Goal: Find contact information

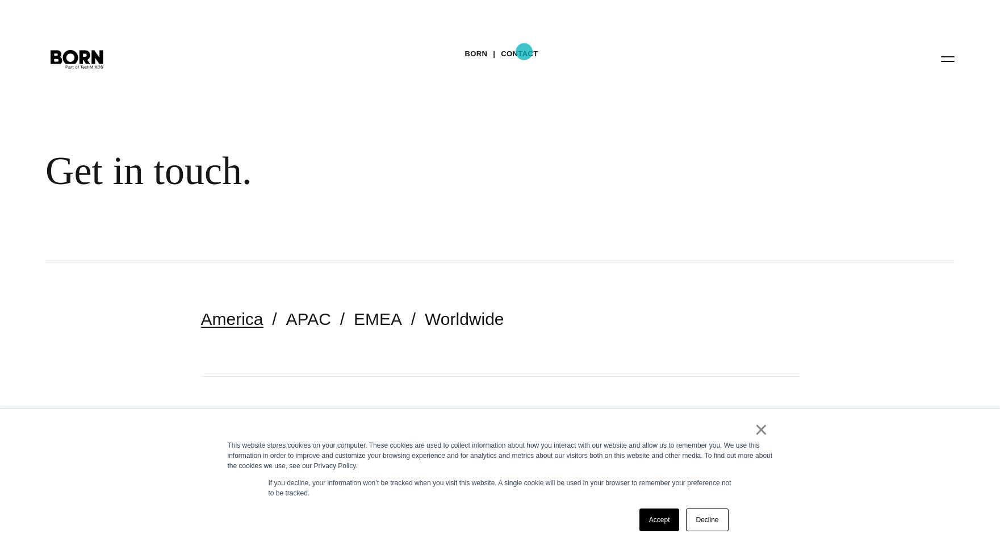
click at [524, 52] on link "Contact" at bounding box center [519, 53] width 37 height 17
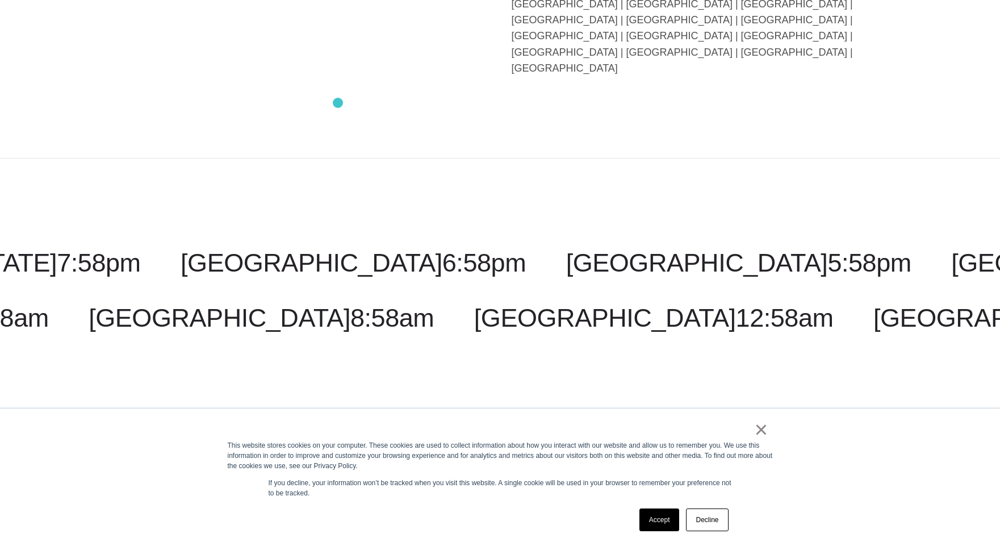
scroll to position [2758, 0]
click at [756, 433] on link "×" at bounding box center [761, 429] width 14 height 10
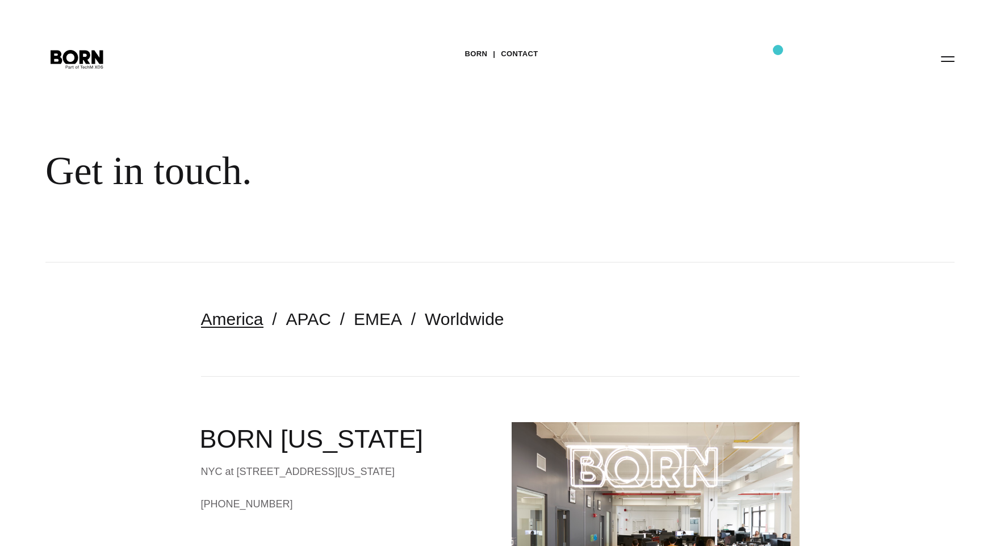
scroll to position [0, 0]
click at [951, 59] on button "Primary Menu" at bounding box center [947, 59] width 27 height 24
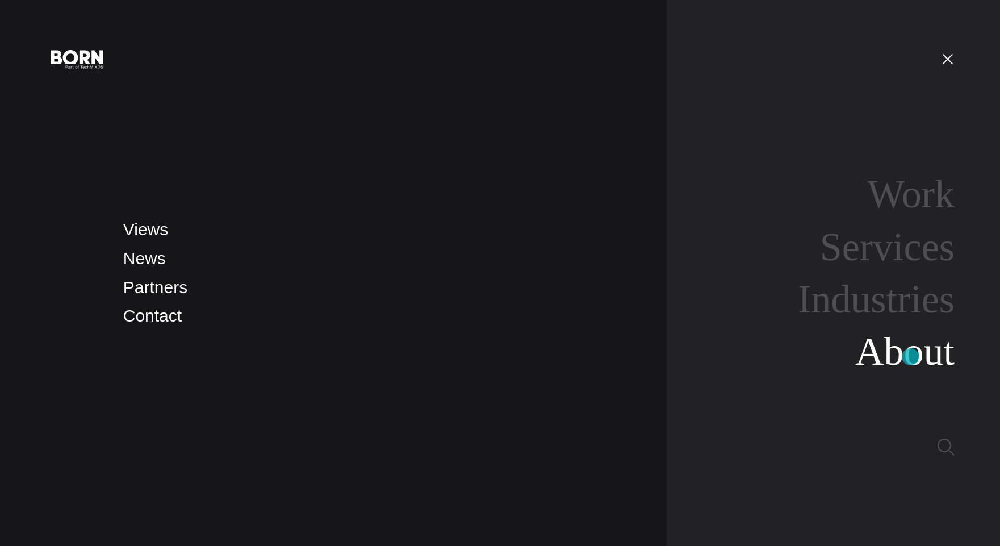
click at [909, 356] on link "About" at bounding box center [904, 351] width 99 height 44
click at [949, 56] on button "Primary Menu" at bounding box center [947, 59] width 27 height 24
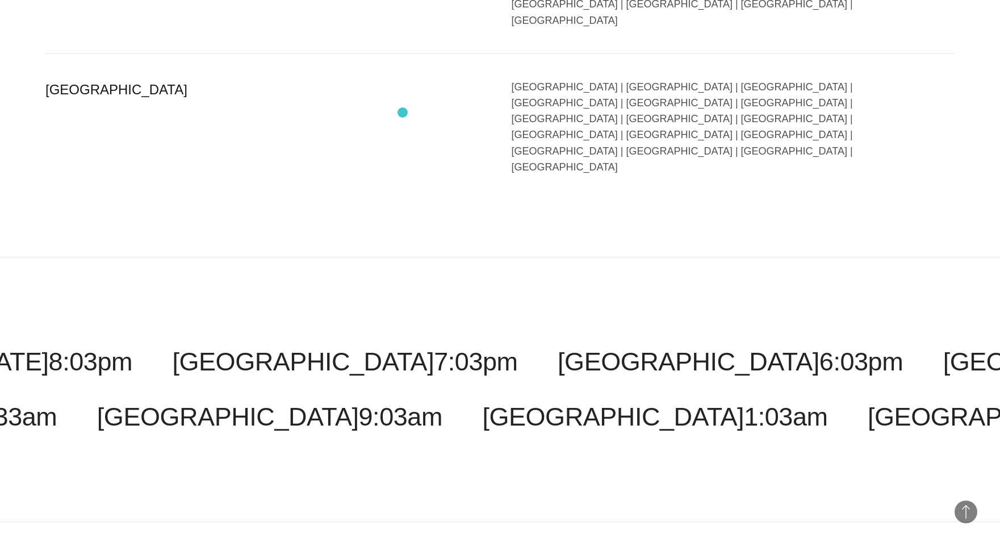
scroll to position [2659, 0]
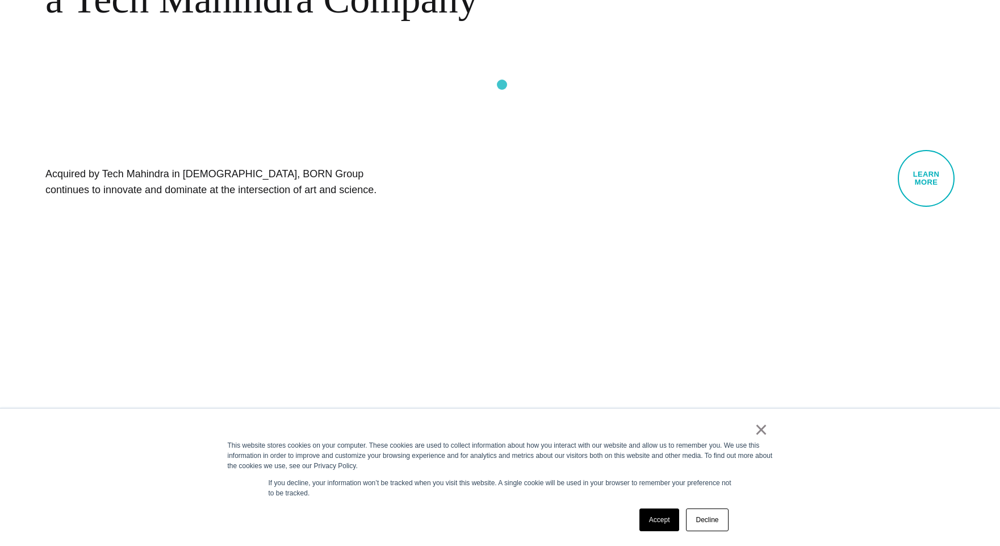
scroll to position [721, 0]
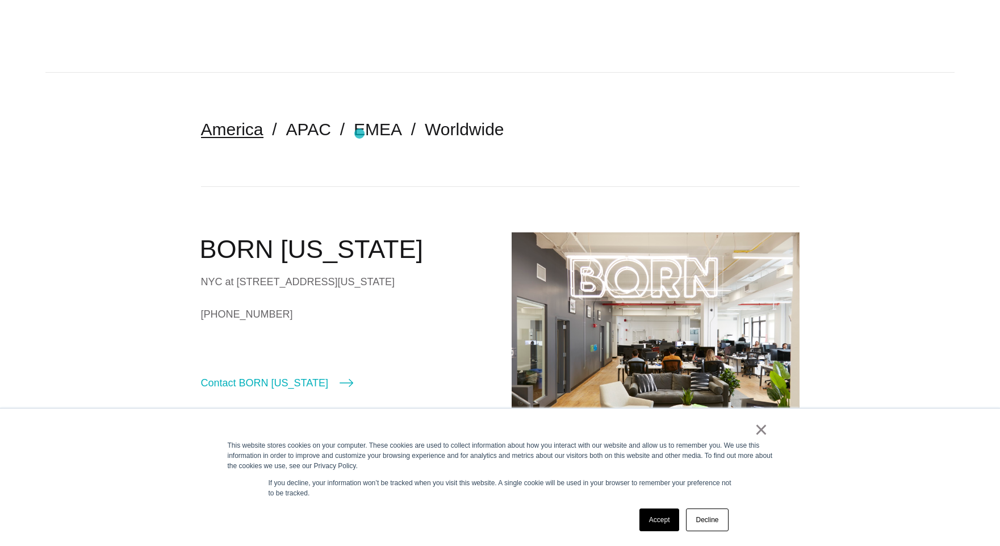
scroll to position [192, 0]
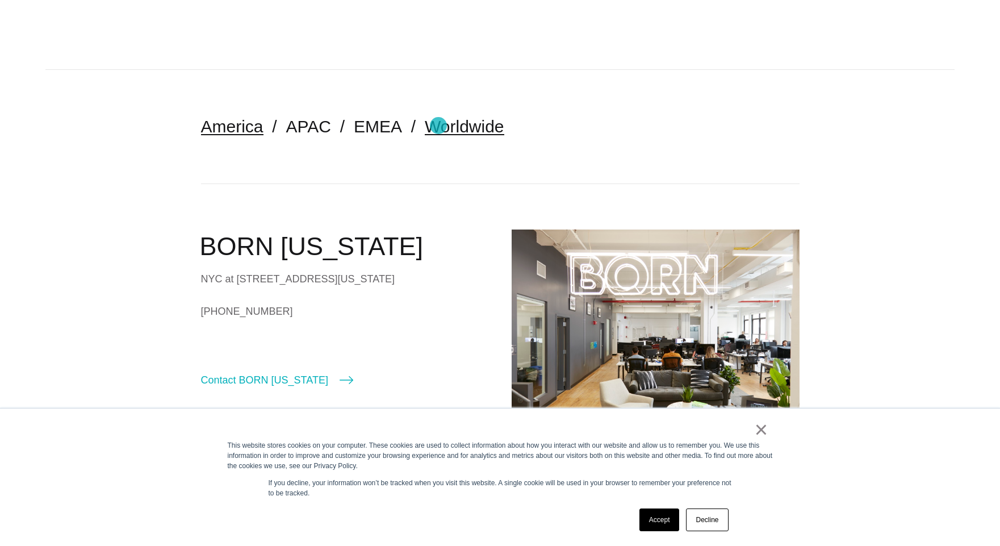
click at [438, 126] on link "Worldwide" at bounding box center [464, 126] width 79 height 19
click at [758, 432] on link "×" at bounding box center [761, 429] width 14 height 10
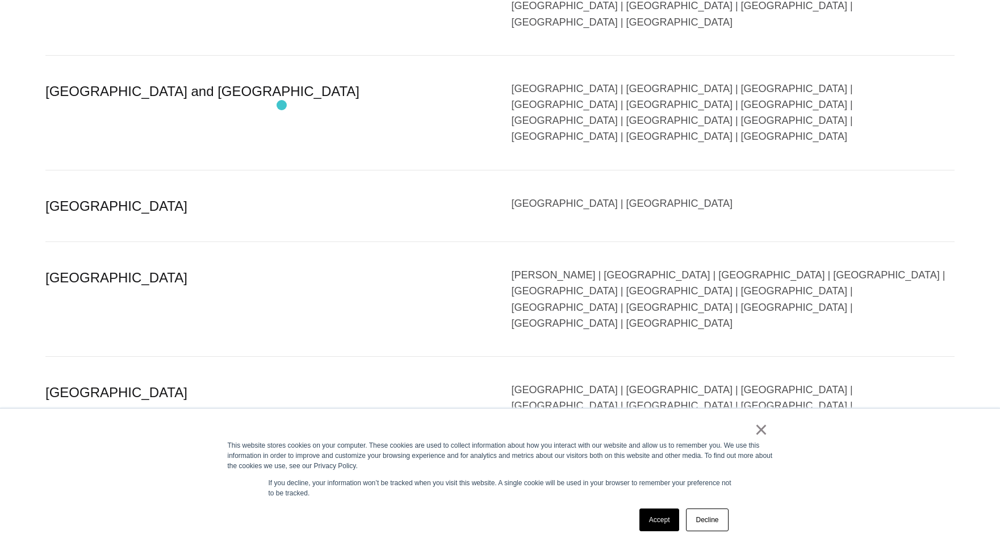
scroll to position [792, 0]
